Goal: Task Accomplishment & Management: Manage account settings

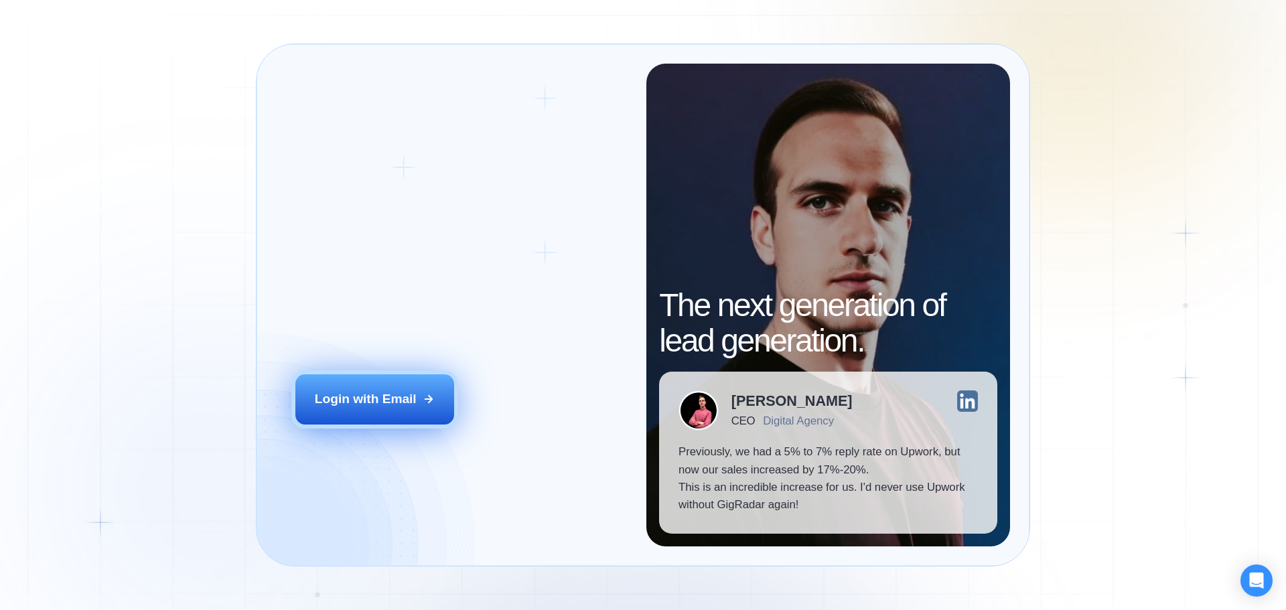
click at [360, 399] on div "Login with Email" at bounding box center [366, 398] width 102 height 17
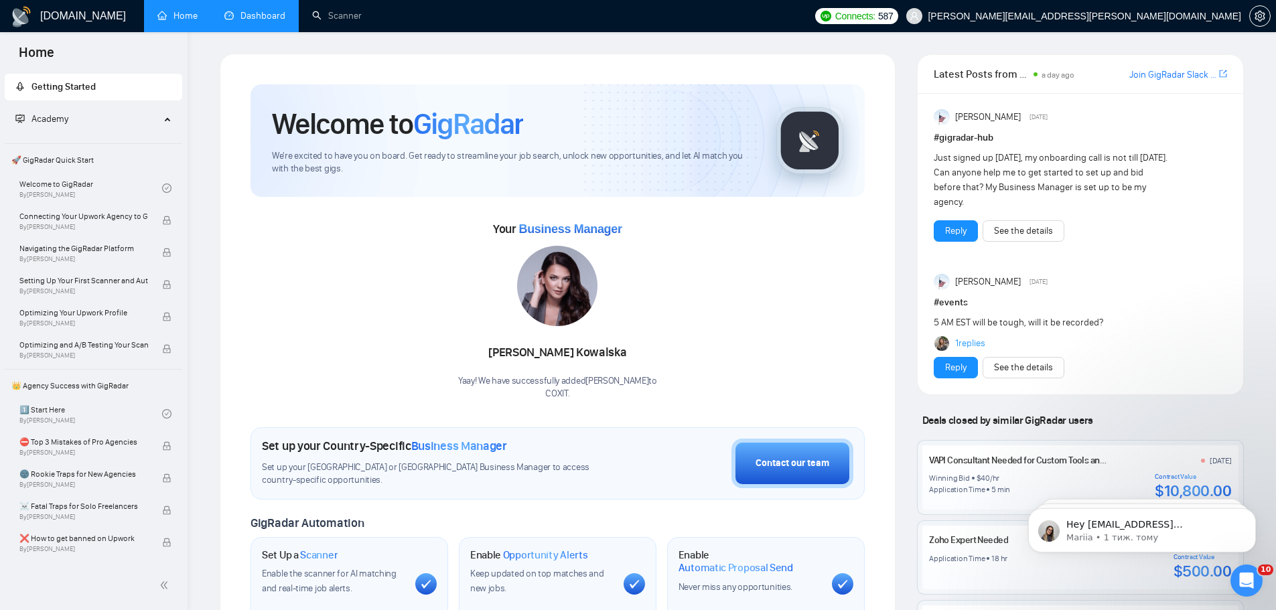
click at [234, 11] on link "Dashboard" at bounding box center [254, 15] width 61 height 11
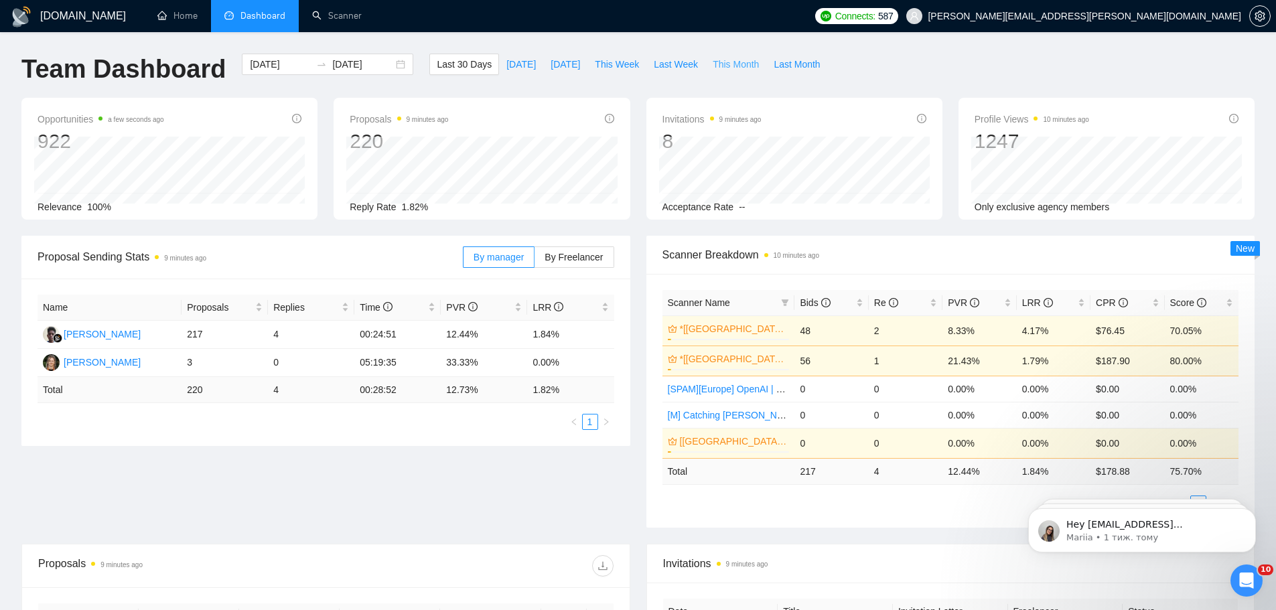
click at [717, 60] on span "This Month" at bounding box center [736, 64] width 46 height 15
type input "2025-08-01"
type input "2025-08-31"
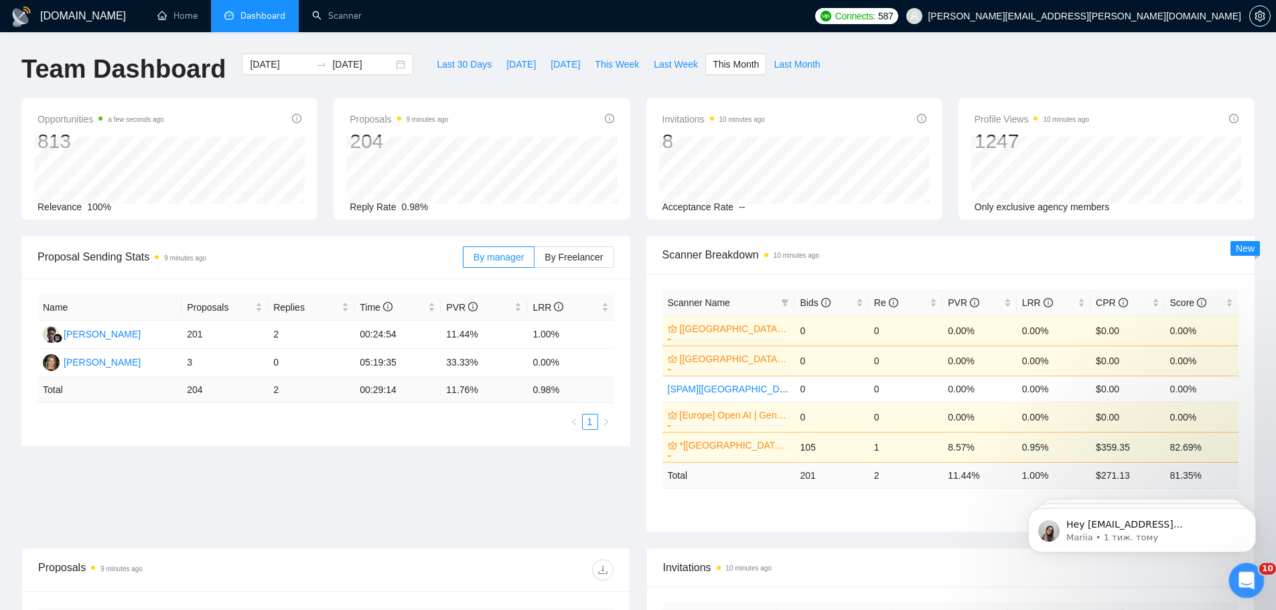
click at [1239, 581] on icon "Відкрити програму для спілкування Intercom" at bounding box center [1245, 579] width 22 height 22
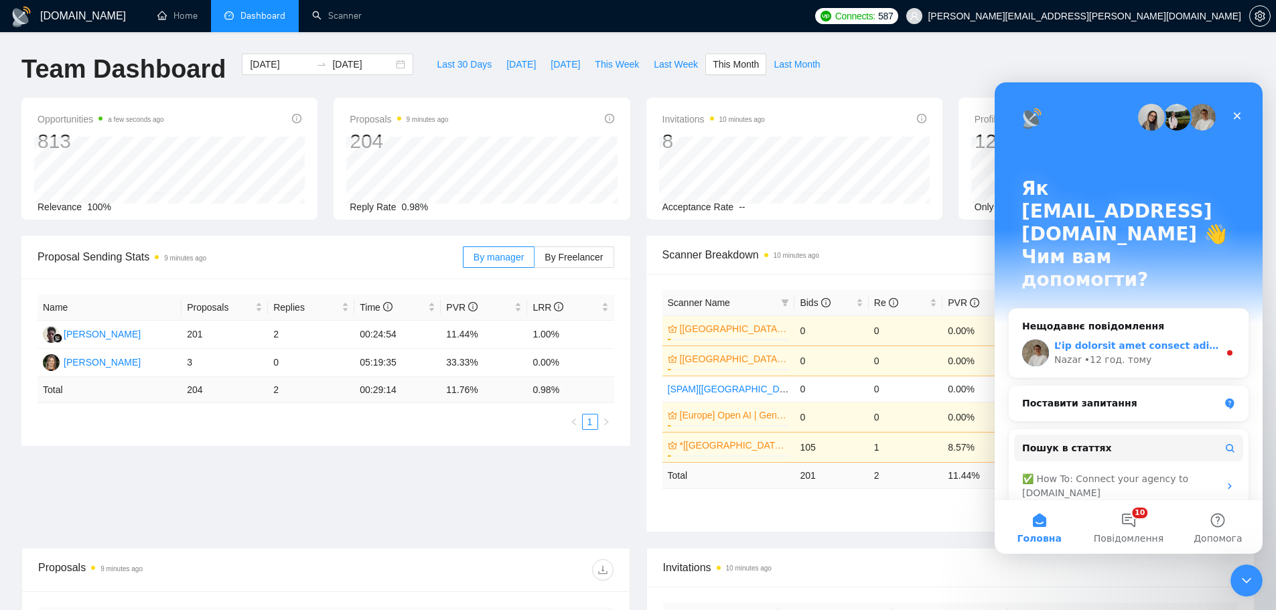
click at [1133, 353] on div "• 12 год. тому" at bounding box center [1118, 360] width 68 height 14
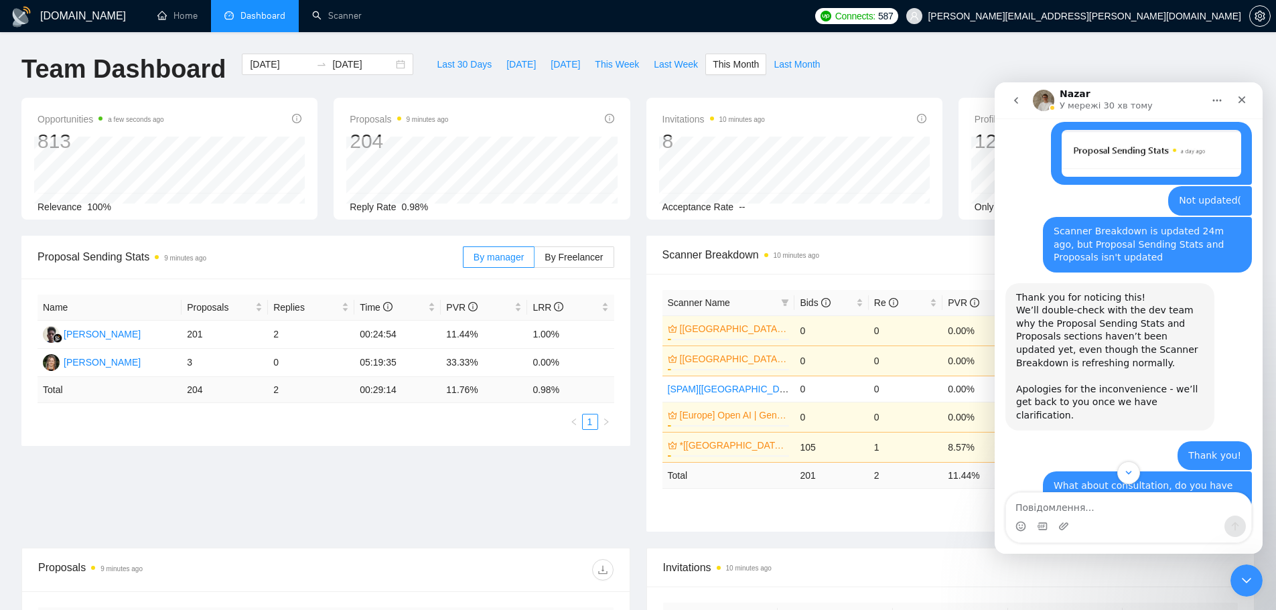
scroll to position [6343, 0]
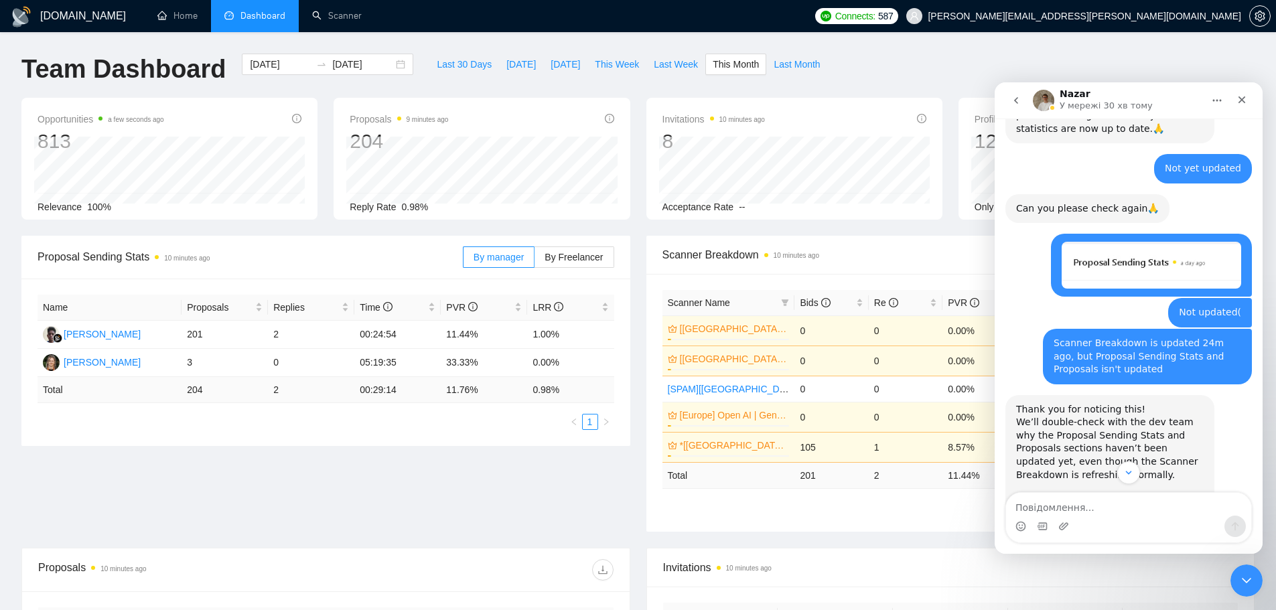
drag, startPoint x: 1016, startPoint y: 220, endPoint x: 1177, endPoint y: 457, distance: 286.5
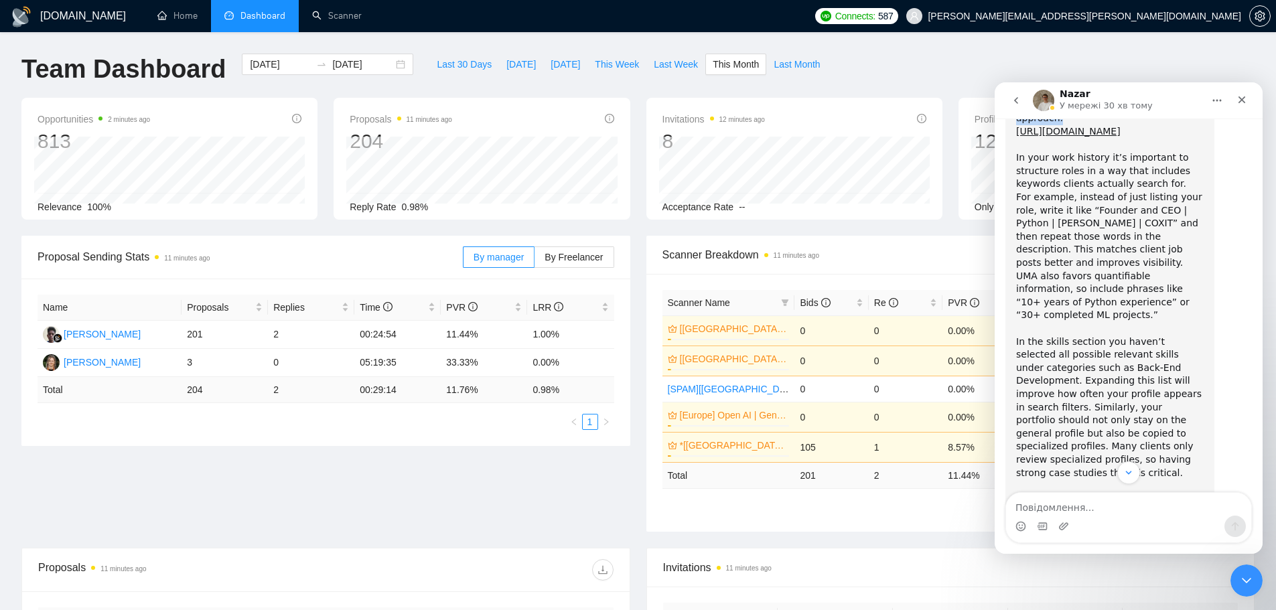
scroll to position [7348, 0]
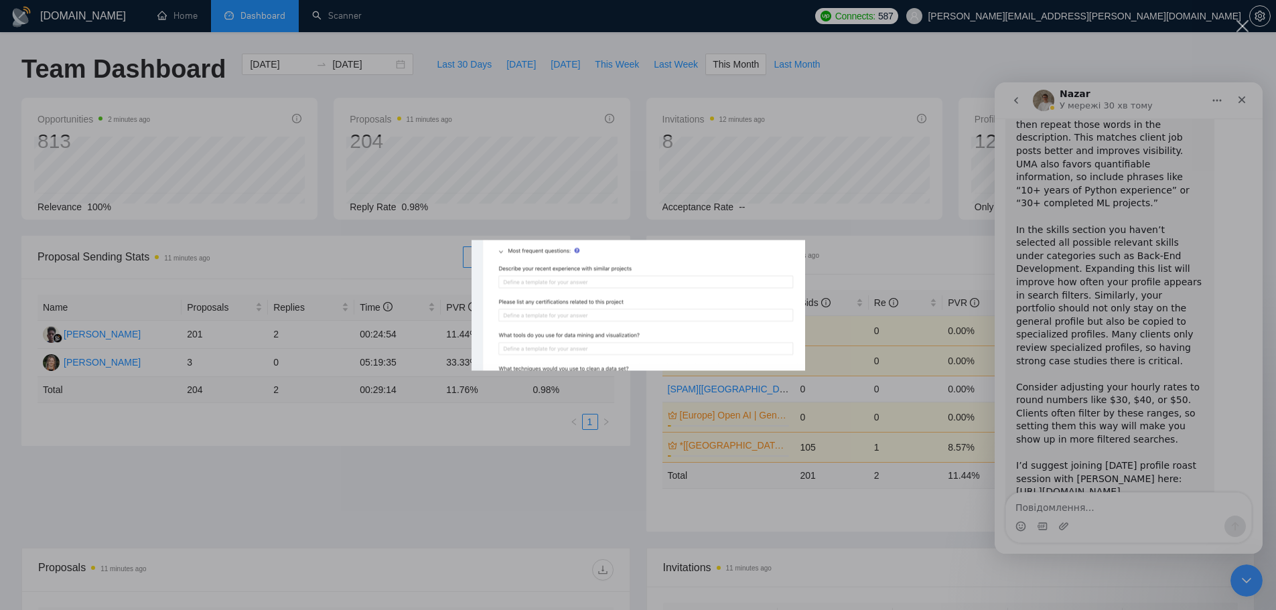
click at [1100, 326] on div "Месенджер Intercom" at bounding box center [638, 305] width 1276 height 610
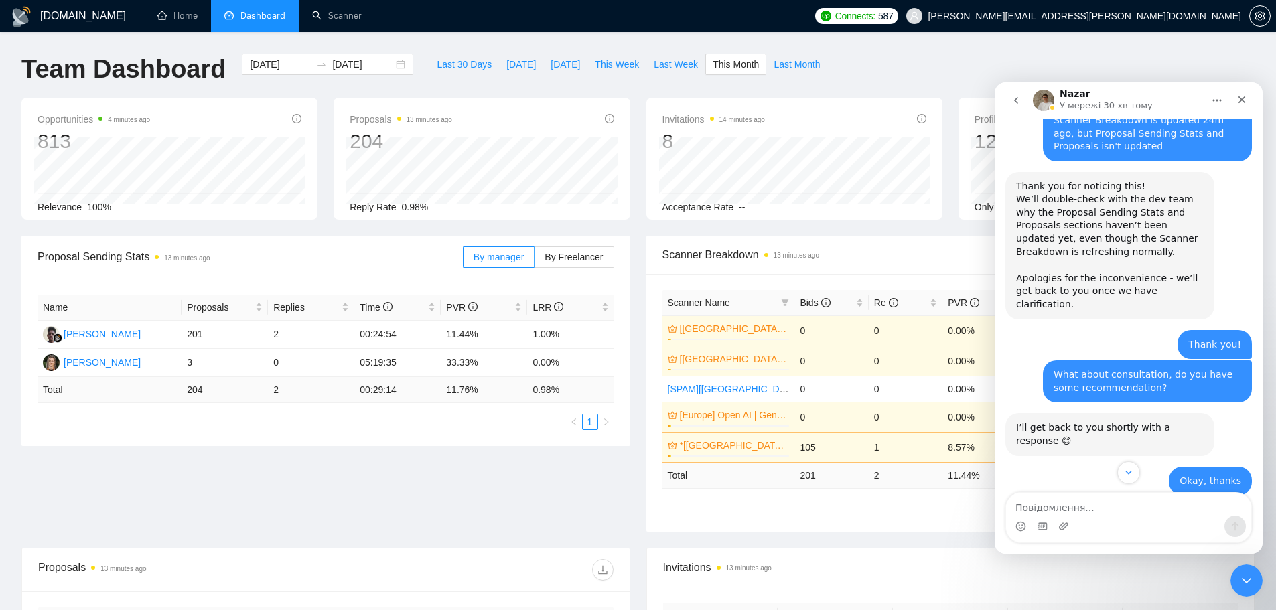
scroll to position [6343, 0]
